Goal: Information Seeking & Learning: Understand process/instructions

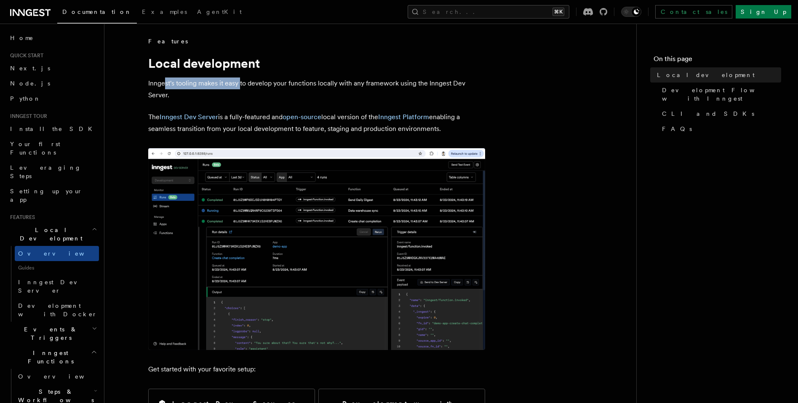
drag, startPoint x: 165, startPoint y: 87, endPoint x: 240, endPoint y: 84, distance: 75.1
click at [240, 84] on p "Inngest's tooling makes it easy to develop your functions locally with any fram…" at bounding box center [316, 90] width 337 height 24
drag, startPoint x: 262, startPoint y: 86, endPoint x: 376, endPoint y: 85, distance: 114.6
click at [372, 85] on p "Inngest's tooling makes it easy to develop your functions locally with any fram…" at bounding box center [316, 90] width 337 height 24
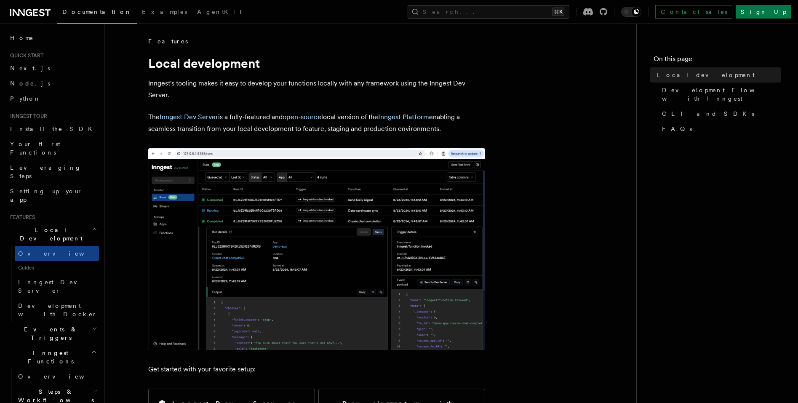
click at [381, 85] on p "Inngest's tooling makes it easy to develop your functions locally with any fram…" at bounding box center [316, 90] width 337 height 24
drag, startPoint x: 402, startPoint y: 85, endPoint x: 477, endPoint y: 85, distance: 75.0
click at [462, 86] on p "Inngest's tooling makes it easy to develop your functions locally with any fram…" at bounding box center [316, 90] width 337 height 24
click at [477, 85] on p "Inngest's tooling makes it easy to develop your functions locally with any fram…" at bounding box center [316, 90] width 337 height 24
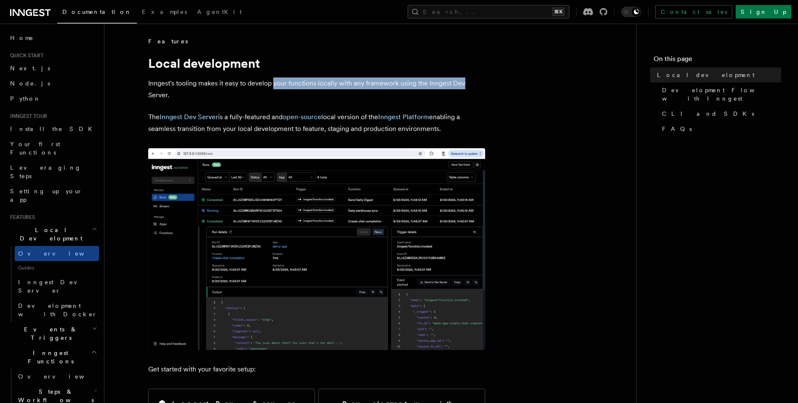
drag, startPoint x: 477, startPoint y: 85, endPoint x: 277, endPoint y: 86, distance: 199.7
click at [277, 86] on p "Inngest's tooling makes it easy to develop your functions locally with any fram…" at bounding box center [316, 90] width 337 height 24
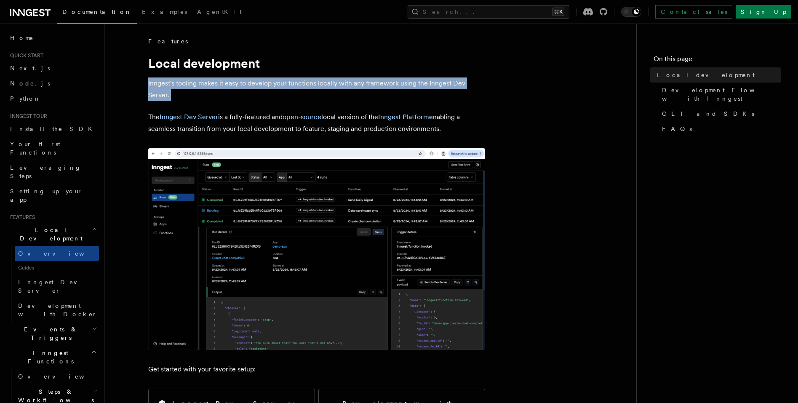
click at [233, 92] on p "Inngest's tooling makes it easy to develop your functions locally with any fram…" at bounding box center [316, 90] width 337 height 24
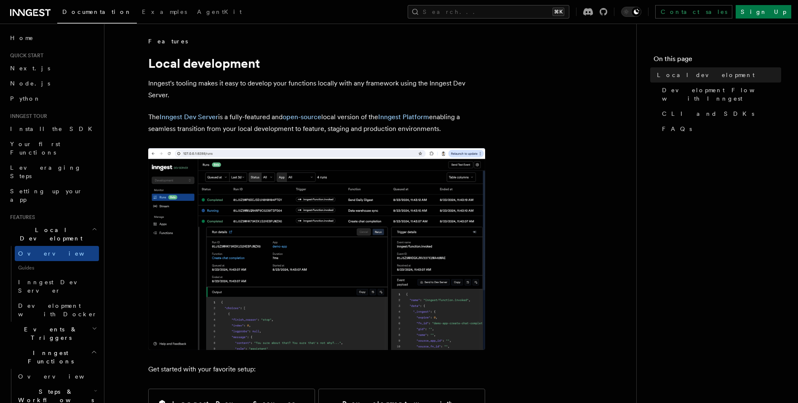
drag, startPoint x: 255, startPoint y: 118, endPoint x: 263, endPoint y: 118, distance: 7.2
click at [258, 118] on p "The Inngest Dev Server is a fully-featured and open-source local version of the…" at bounding box center [316, 123] width 337 height 24
click at [263, 118] on p "The Inngest Dev Server is a fully-featured and open-source local version of the…" at bounding box center [316, 123] width 337 height 24
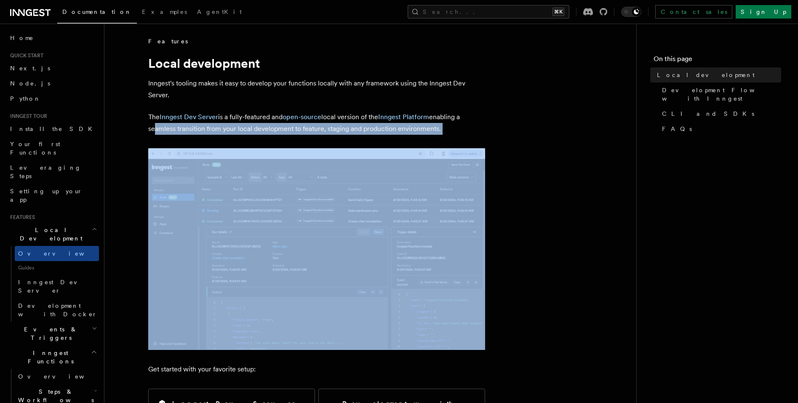
drag, startPoint x: 243, startPoint y: 134, endPoint x: 297, endPoint y: 137, distance: 54.4
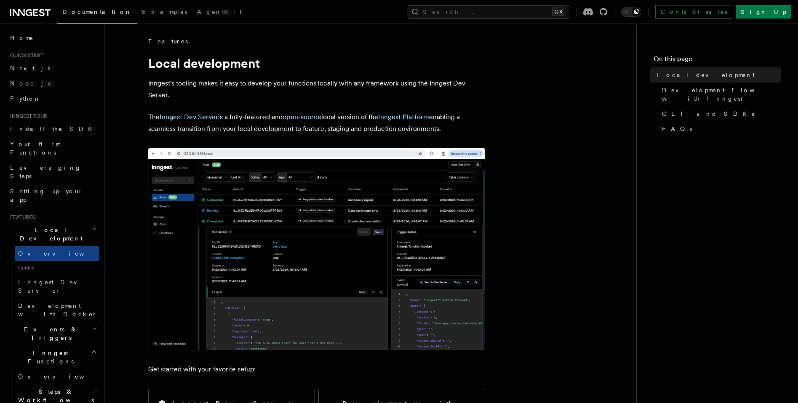
click at [297, 134] on p "The Inngest Dev Server is a fully-featured and open-source local version of the…" at bounding box center [316, 123] width 337 height 24
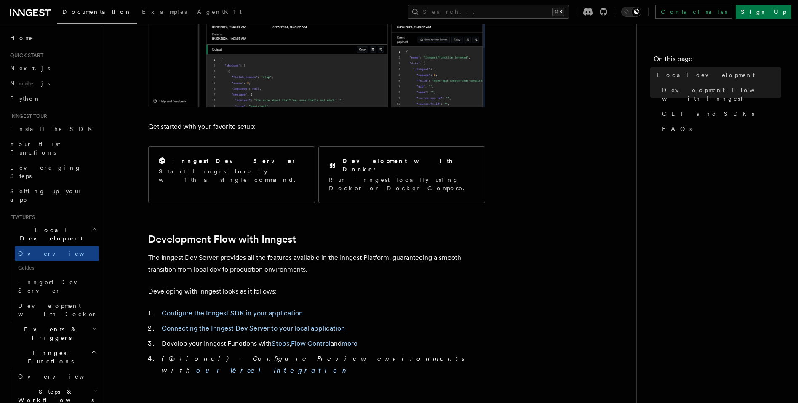
scroll to position [245, 0]
